Goal: Information Seeking & Learning: Learn about a topic

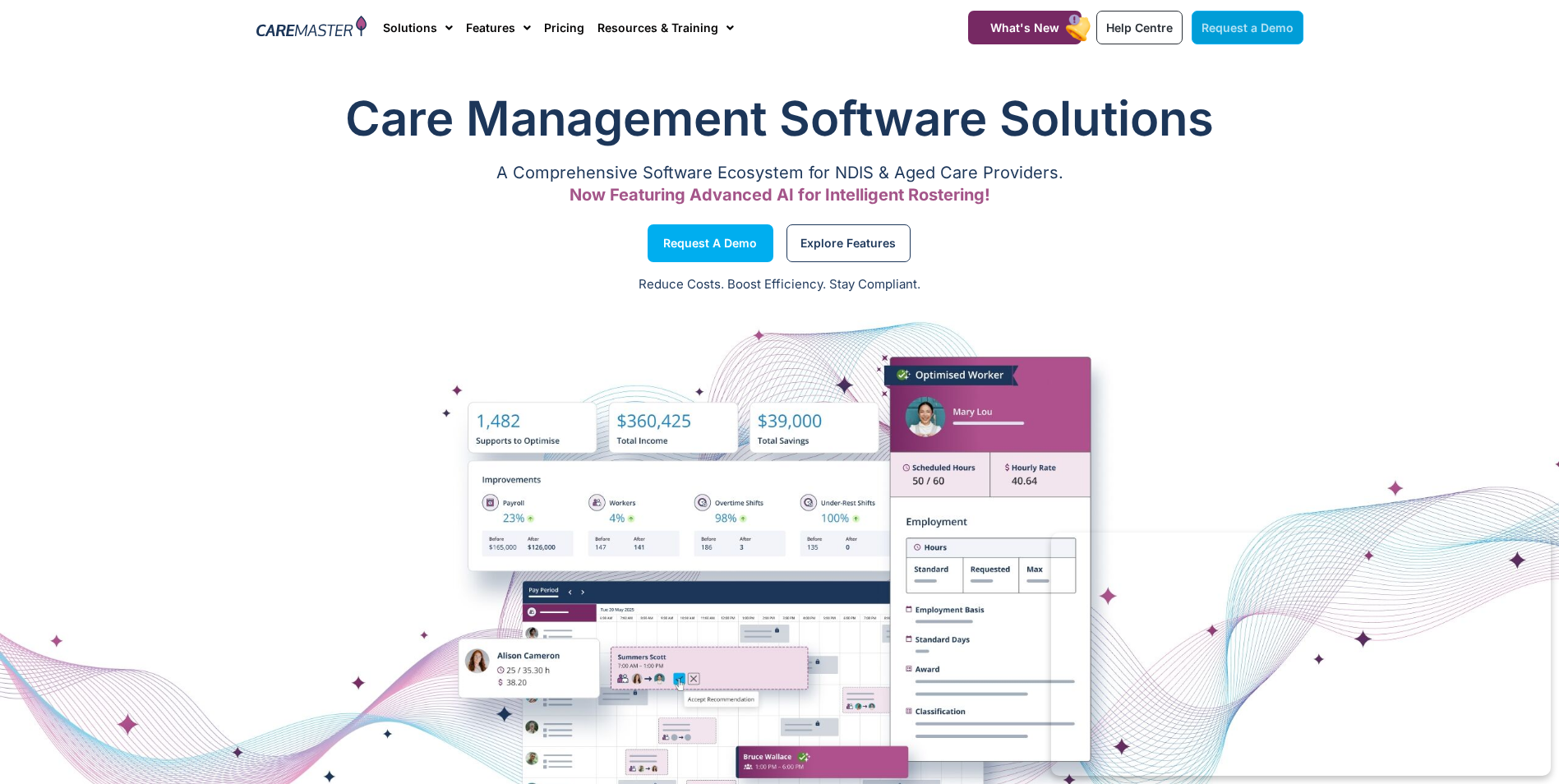
click at [1245, 30] on span "Request a Demo" at bounding box center [1248, 27] width 92 height 14
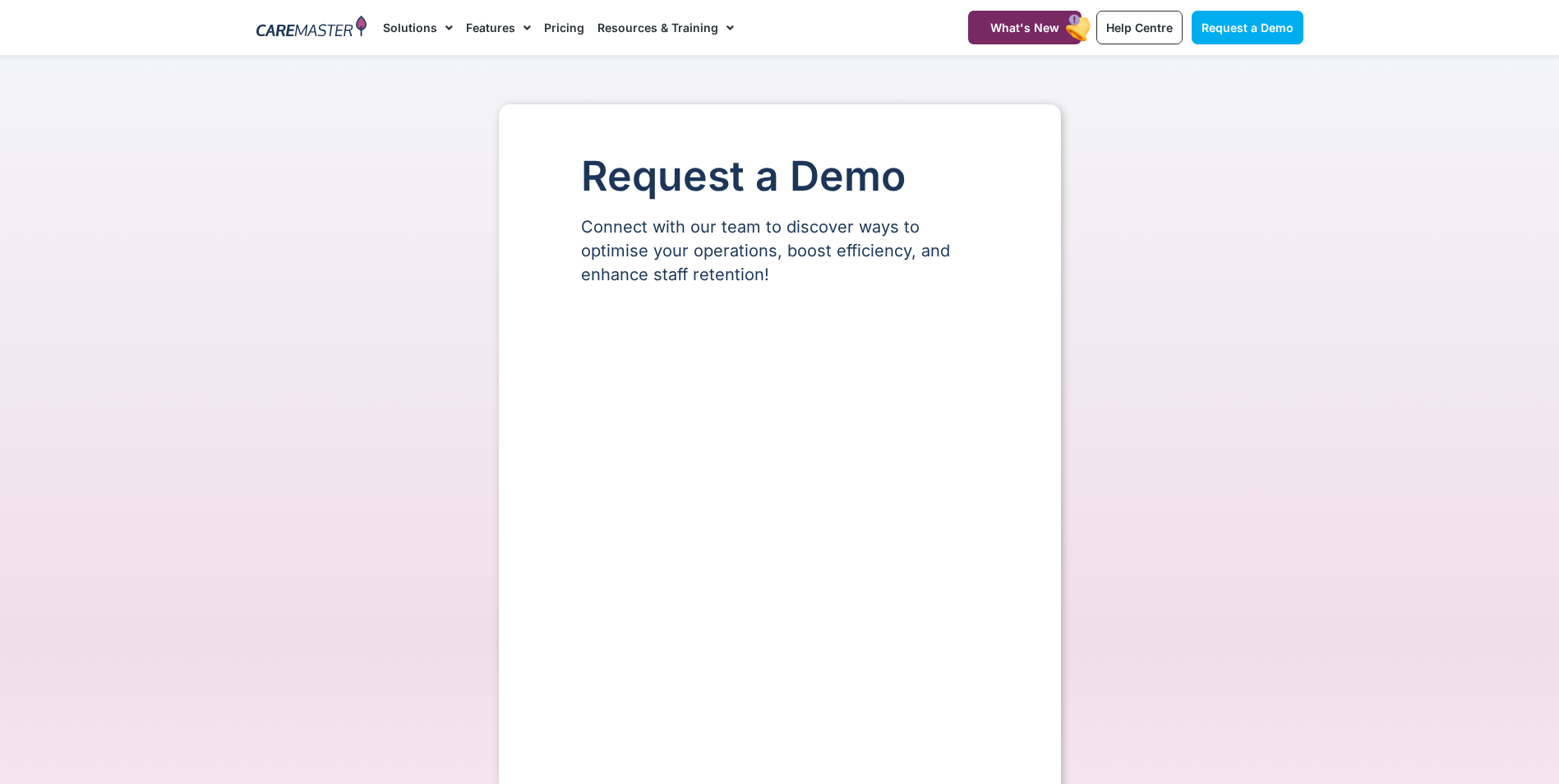
select select "**"
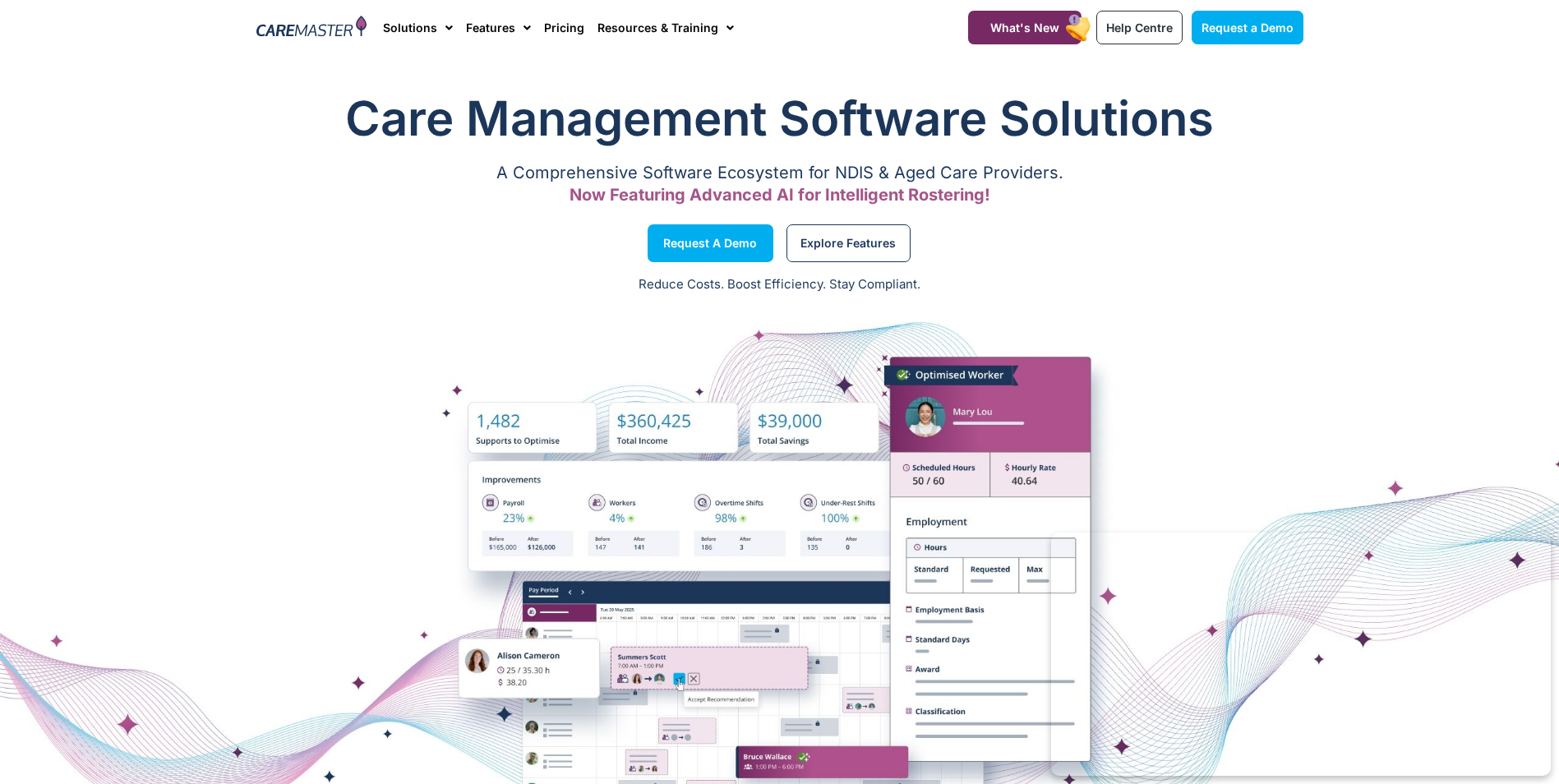
click at [563, 30] on link "Pricing" at bounding box center [564, 27] width 40 height 55
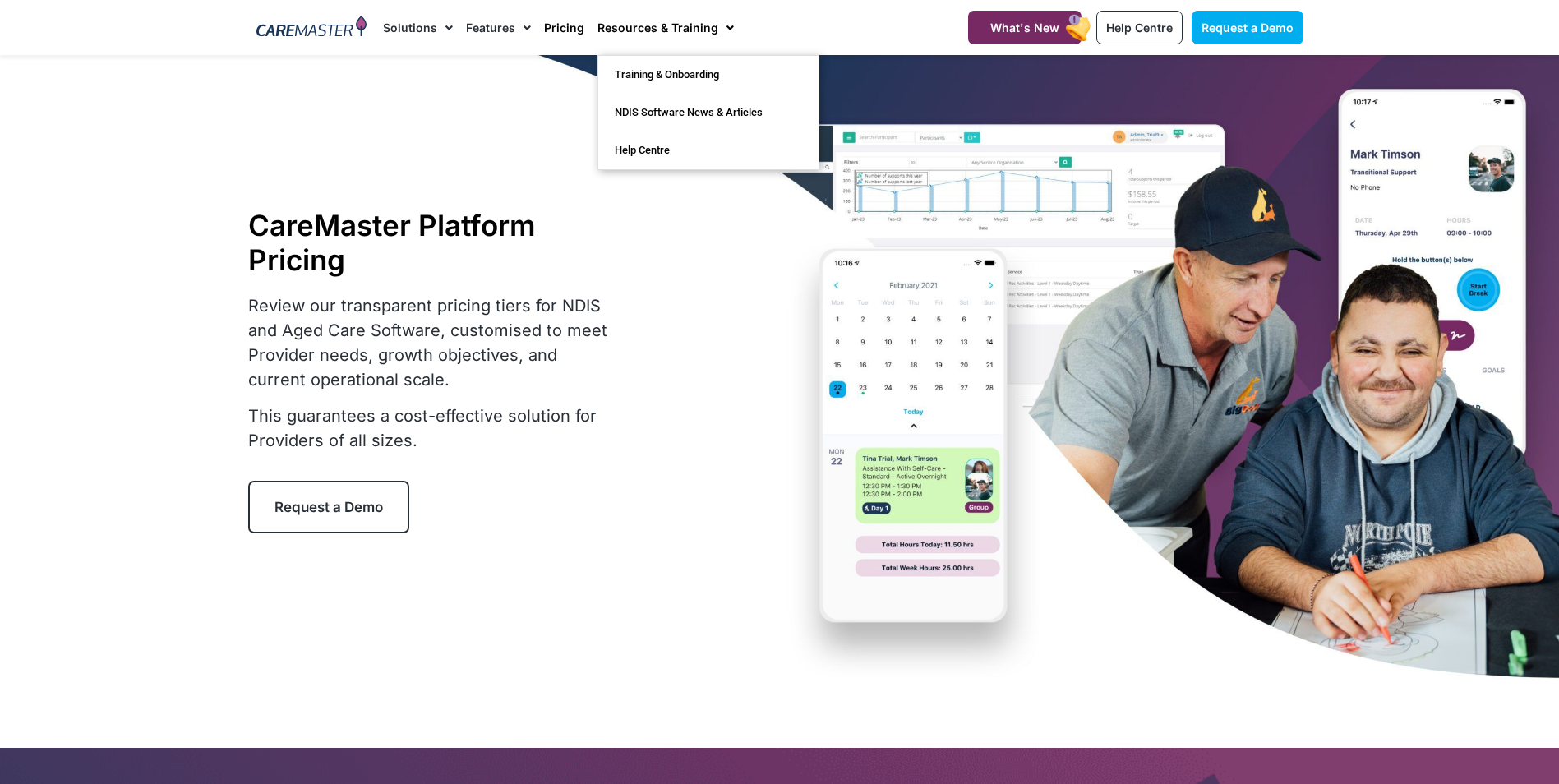
click at [643, 18] on link "Resources & Training" at bounding box center [666, 27] width 137 height 55
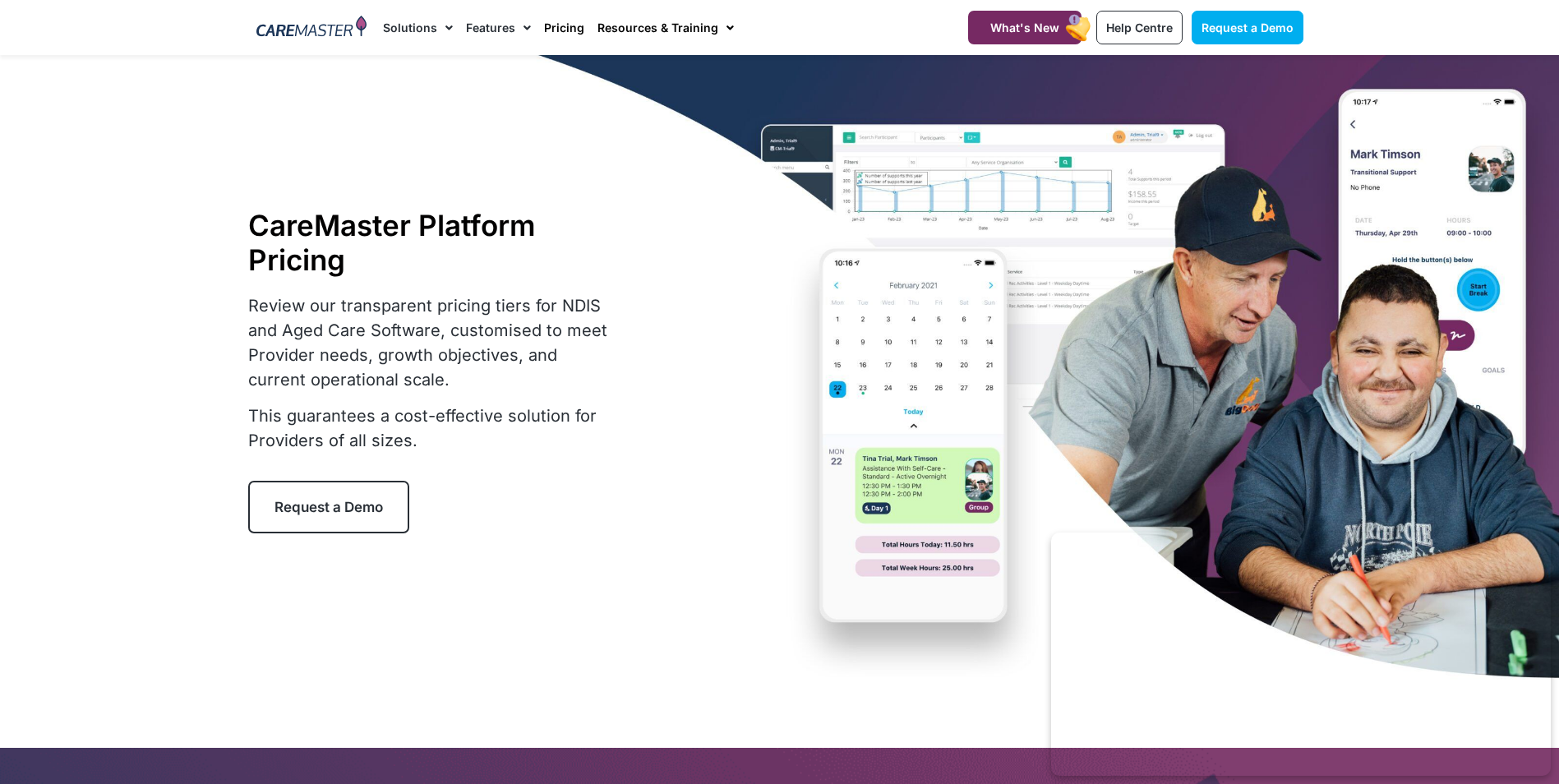
click at [643, 33] on link "Resources & Training" at bounding box center [666, 27] width 137 height 55
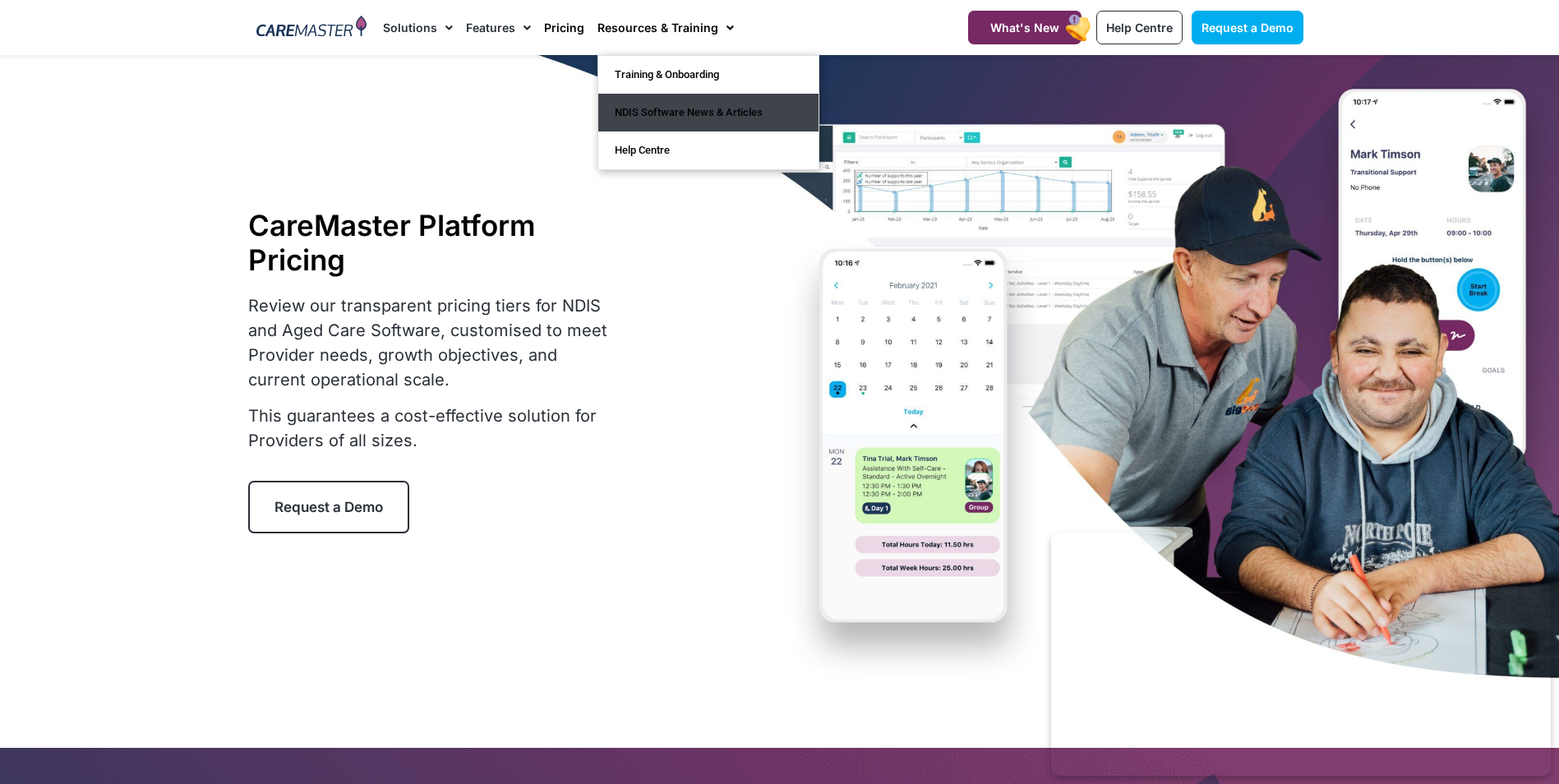
click at [630, 107] on link "NDIS Software News & Articles" at bounding box center [708, 112] width 220 height 37
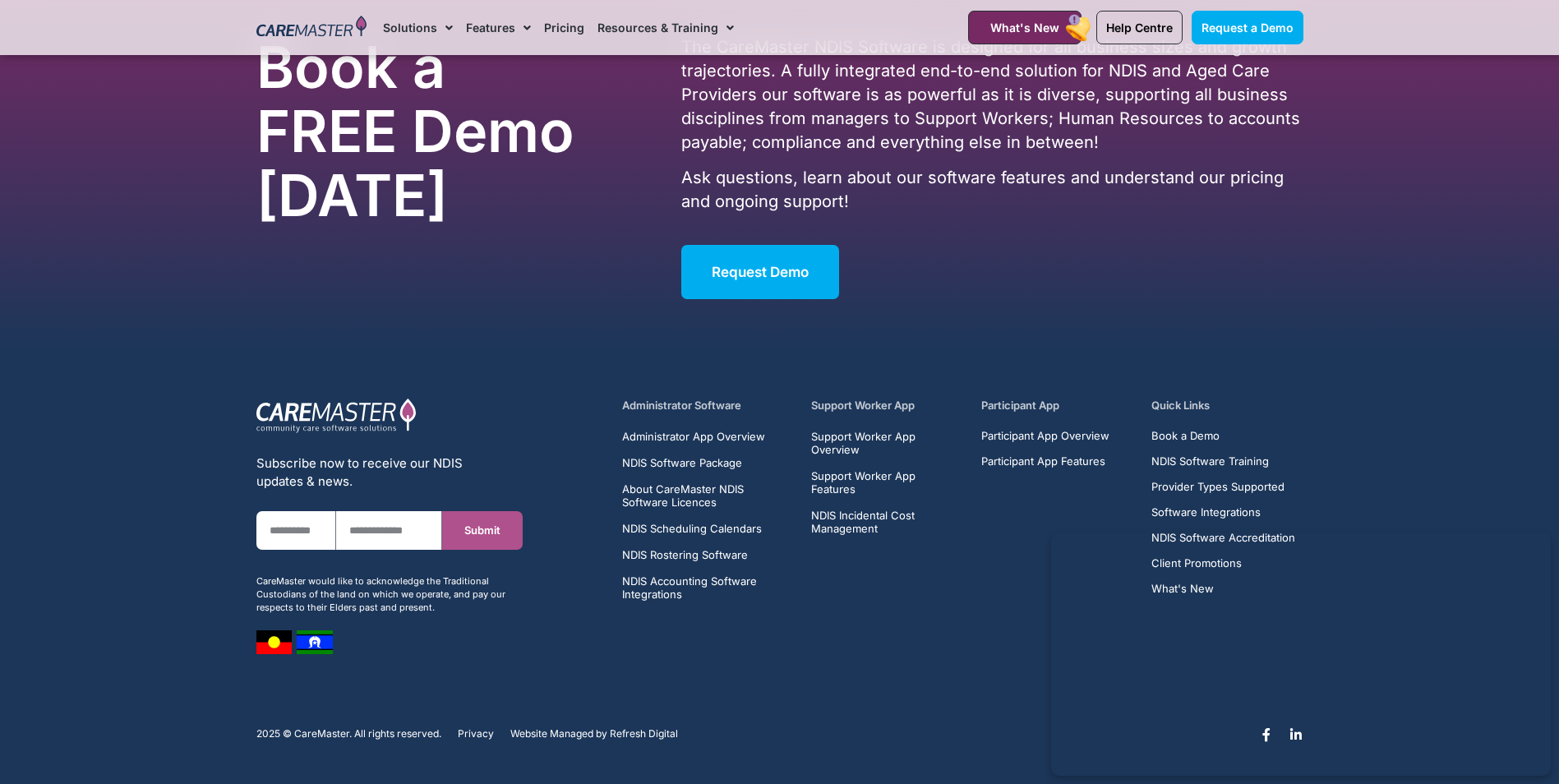
scroll to position [2618, 0]
